Goal: Leave review/rating: Share an evaluation or opinion about a product, service, or content

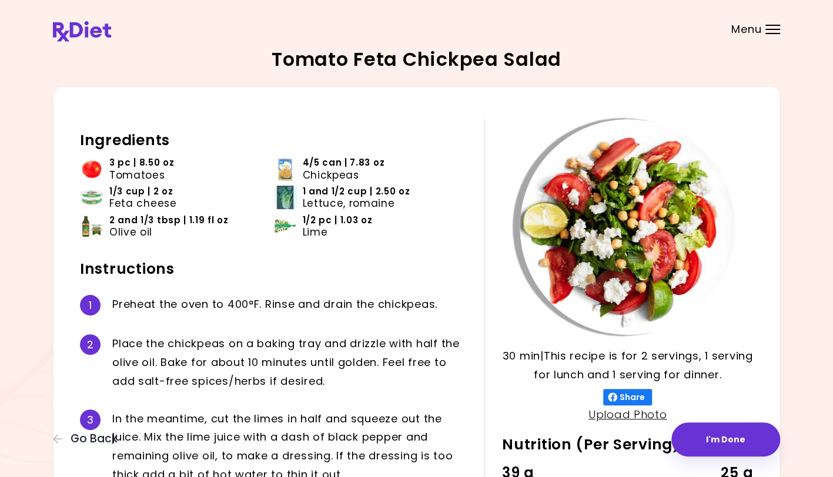
click at [736, 448] on button "I'm Done" at bounding box center [725, 440] width 109 height 34
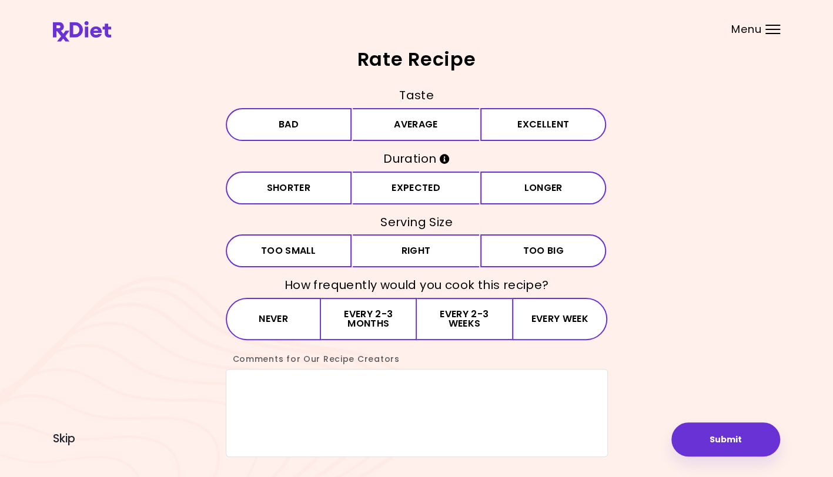
click at [527, 127] on button "Excellent" at bounding box center [543, 124] width 126 height 33
click at [430, 191] on button "Expected" at bounding box center [416, 188] width 126 height 33
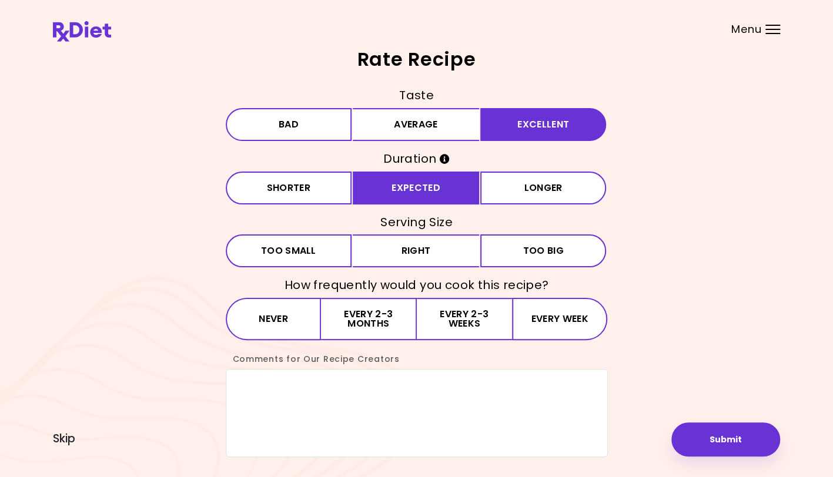
click at [417, 255] on button "Right" at bounding box center [416, 250] width 126 height 33
click at [461, 320] on button "Every 2-3 weeks" at bounding box center [464, 319] width 95 height 42
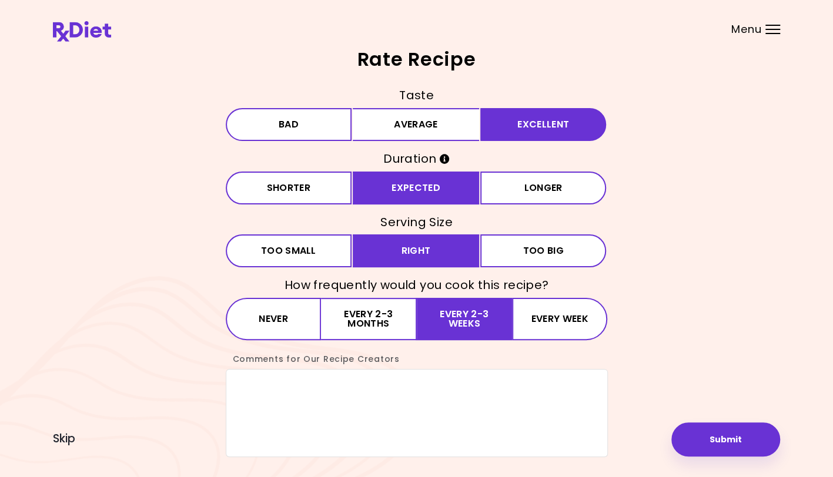
click at [729, 444] on button "Submit" at bounding box center [725, 440] width 109 height 34
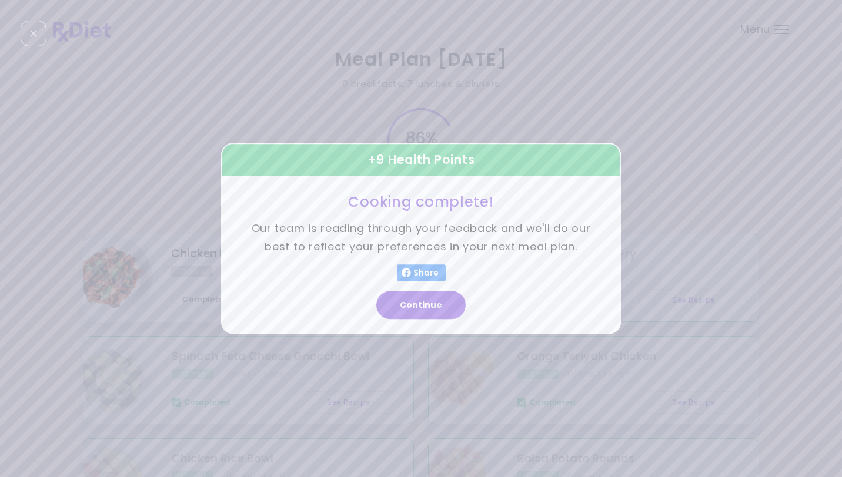
click at [428, 312] on button "Continue" at bounding box center [420, 305] width 89 height 28
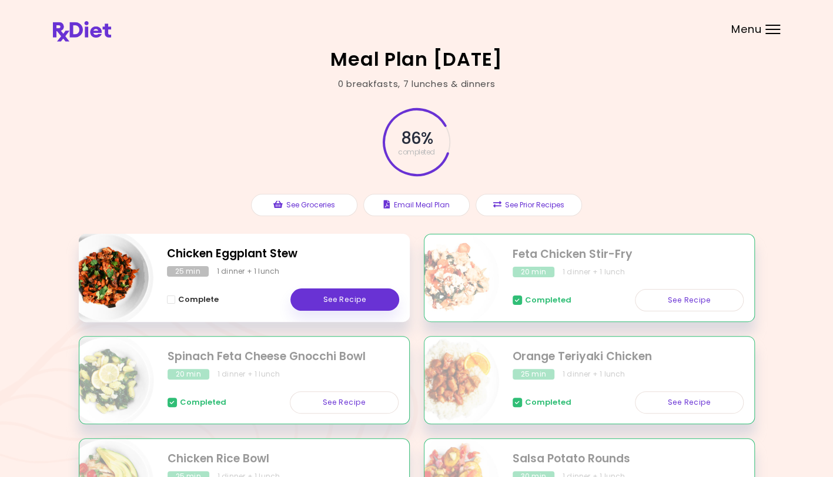
click at [355, 310] on link "See Recipe" at bounding box center [344, 300] width 109 height 22
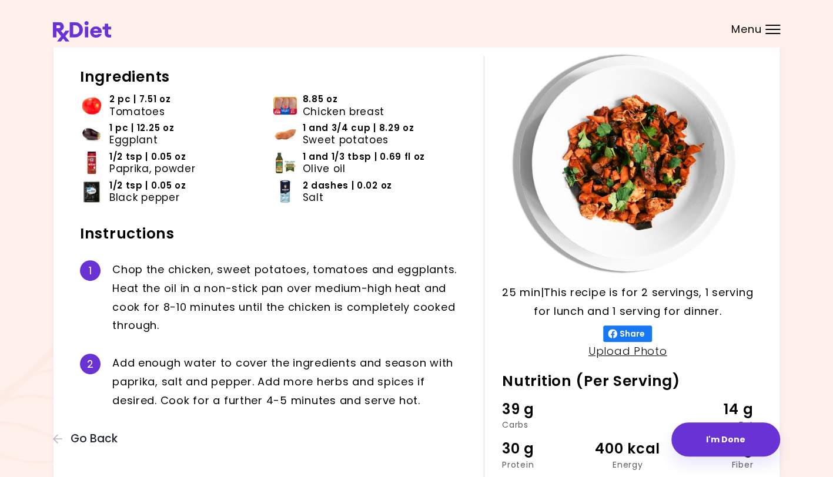
scroll to position [66, 0]
